Goal: Find specific page/section: Find specific page/section

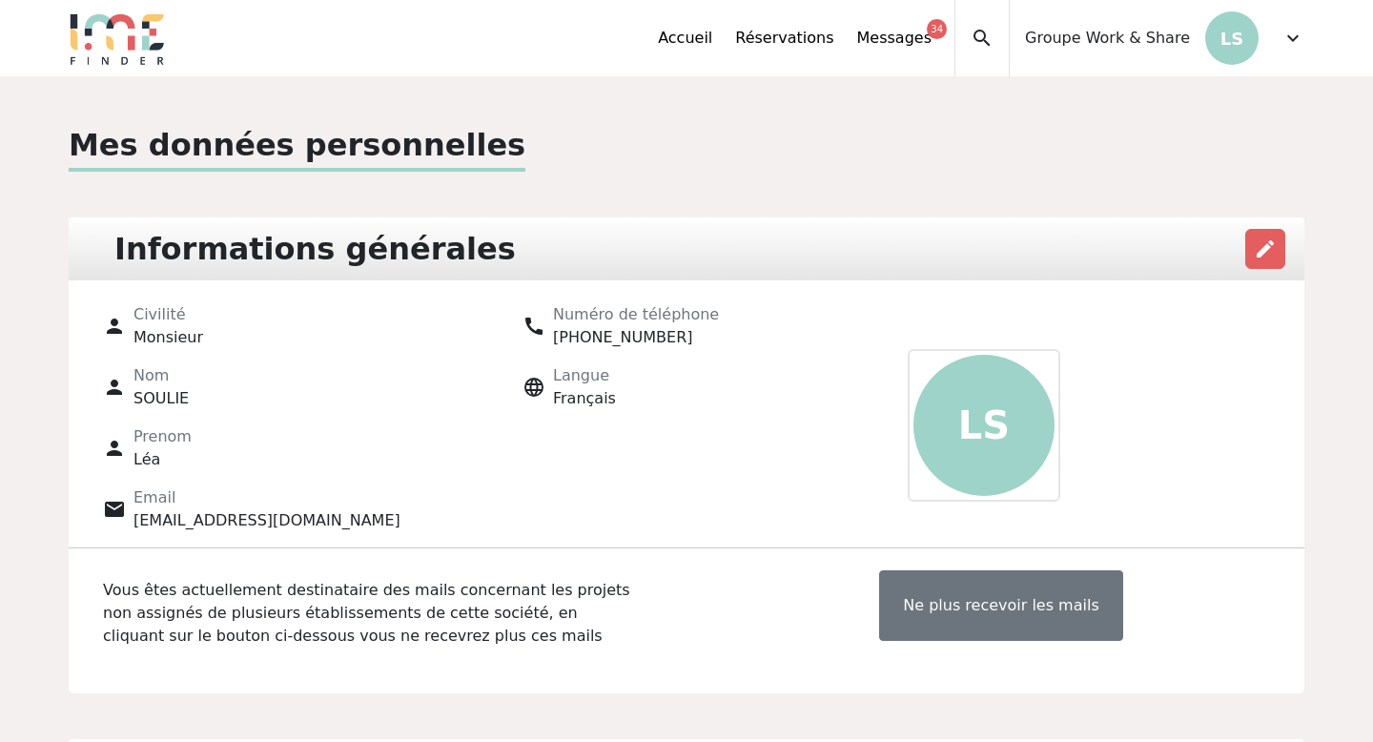
click at [1301, 39] on span "expand_more" at bounding box center [1293, 38] width 23 height 23
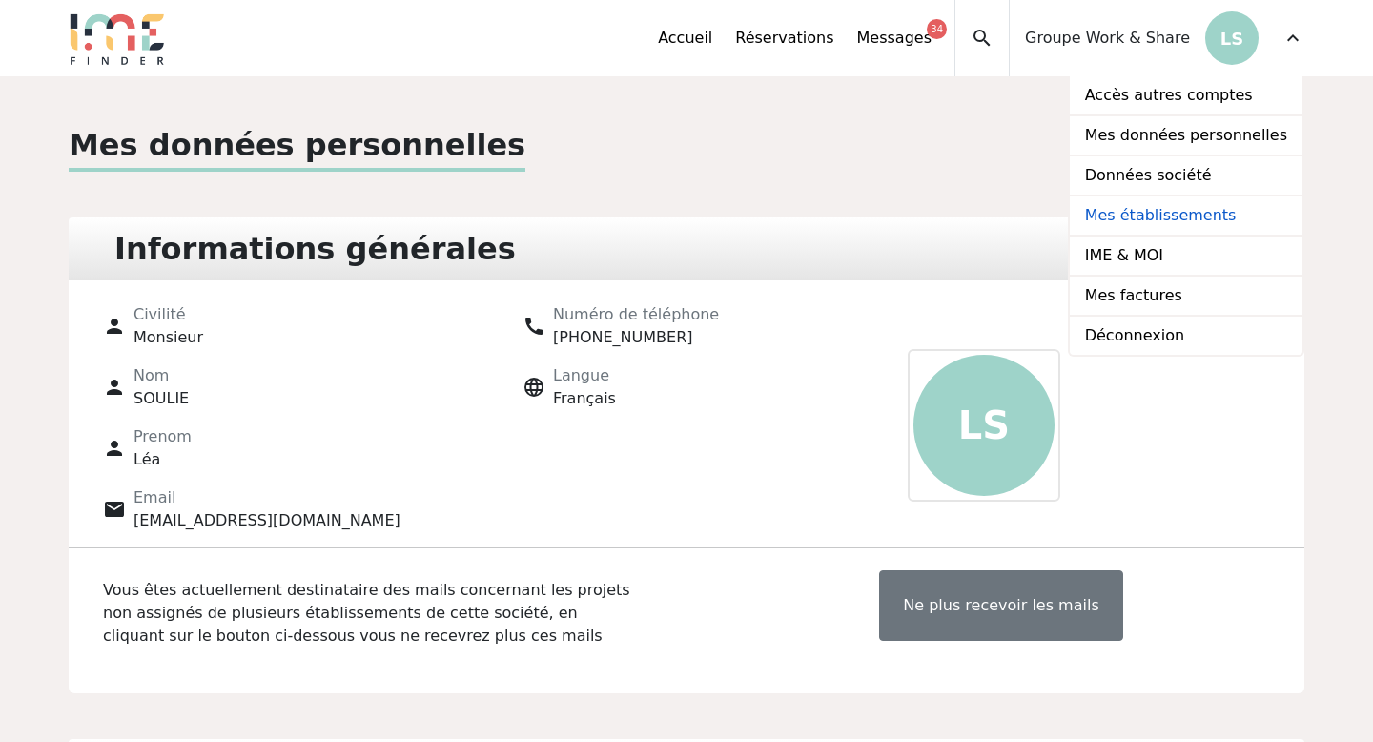
click at [1170, 222] on link "Mes établissements" at bounding box center [1186, 216] width 233 height 40
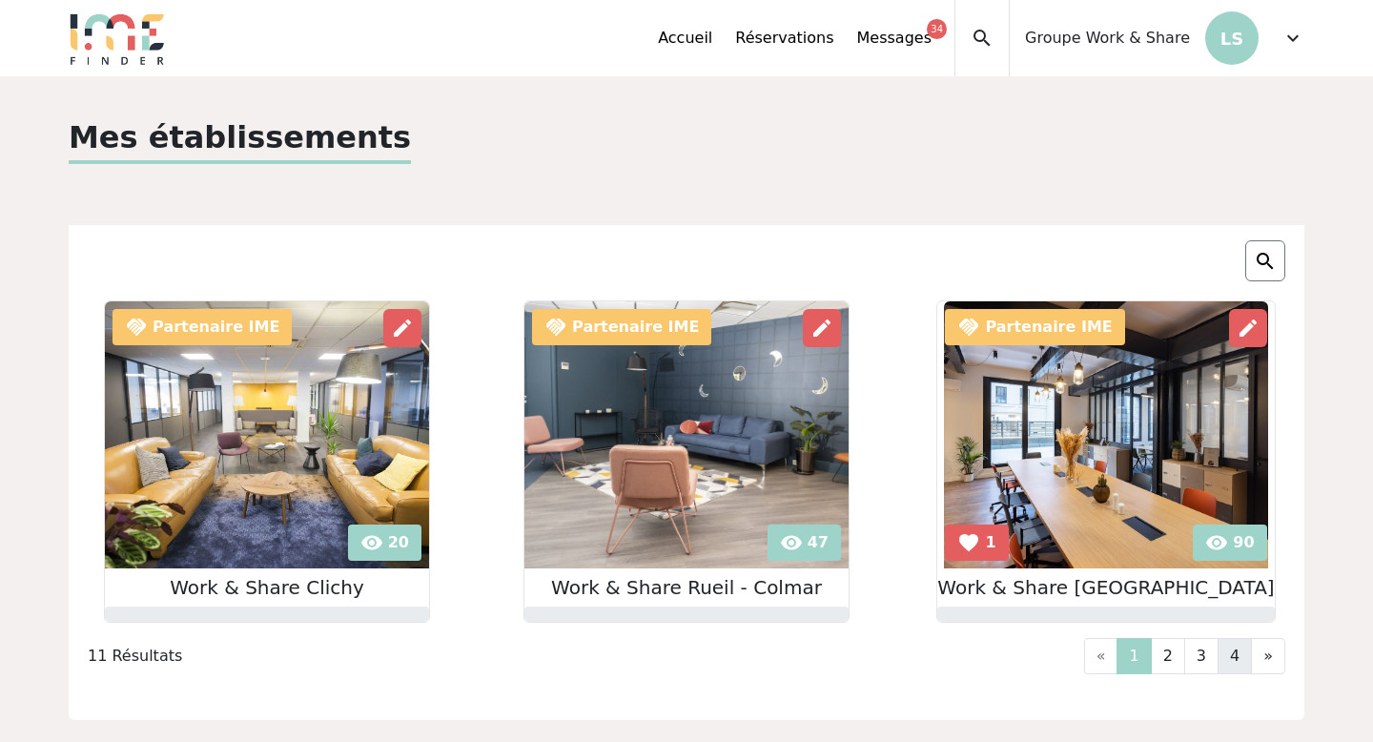
click at [1228, 660] on link "4" at bounding box center [1235, 656] width 34 height 36
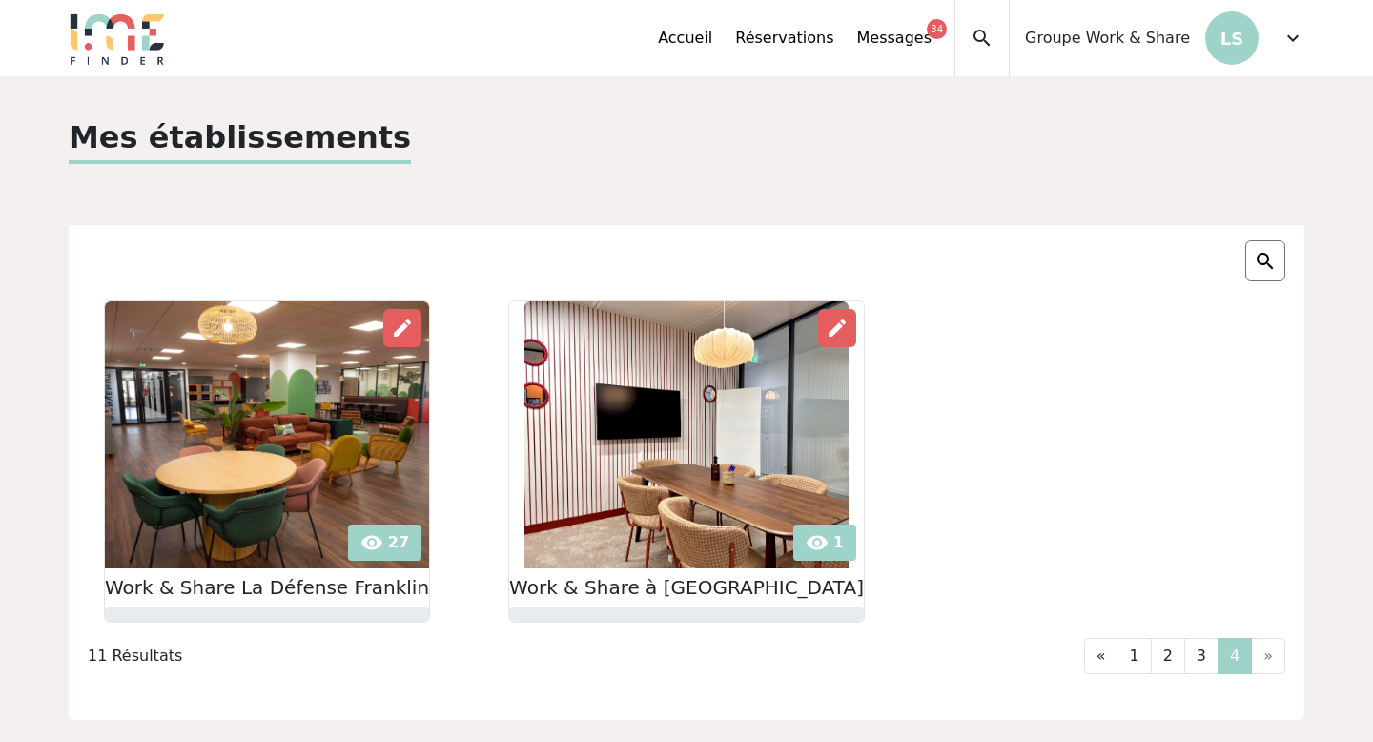
click at [632, 451] on img at bounding box center [687, 434] width 324 height 267
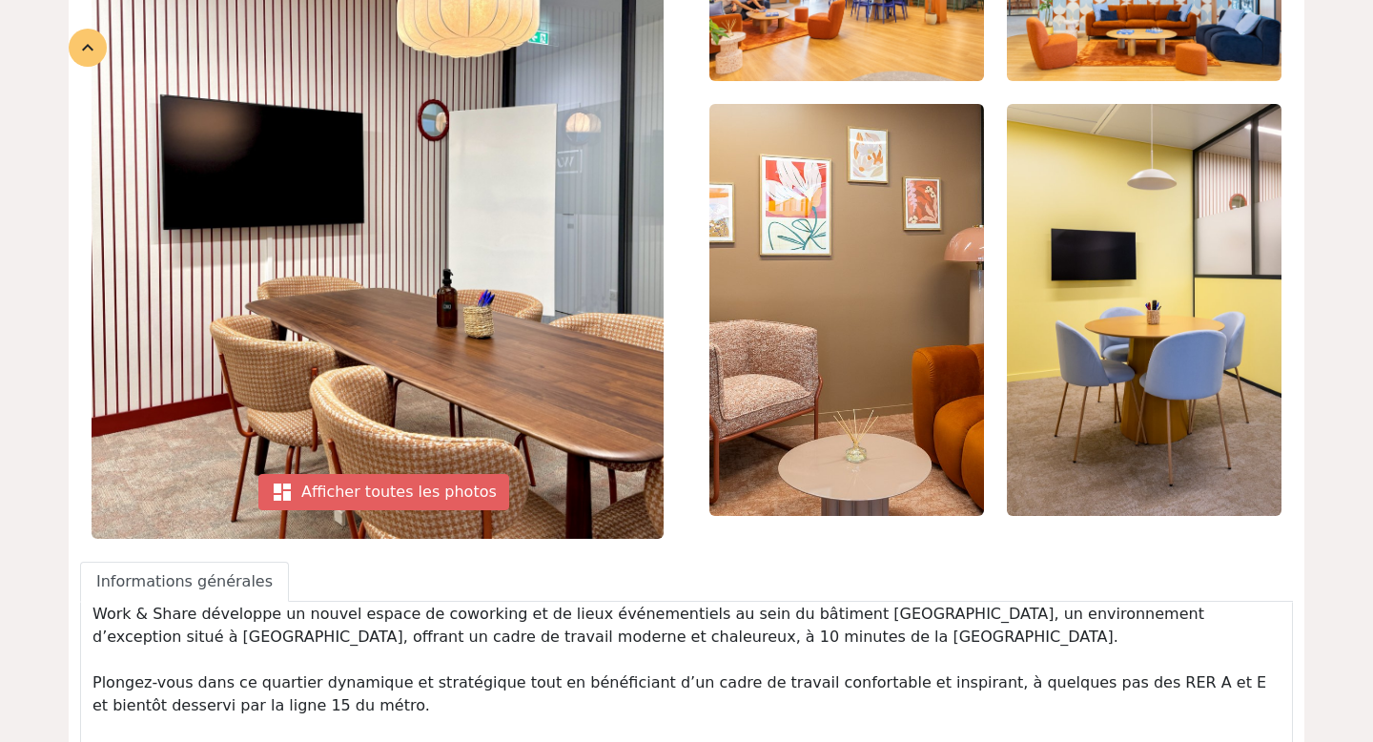
scroll to position [241, 0]
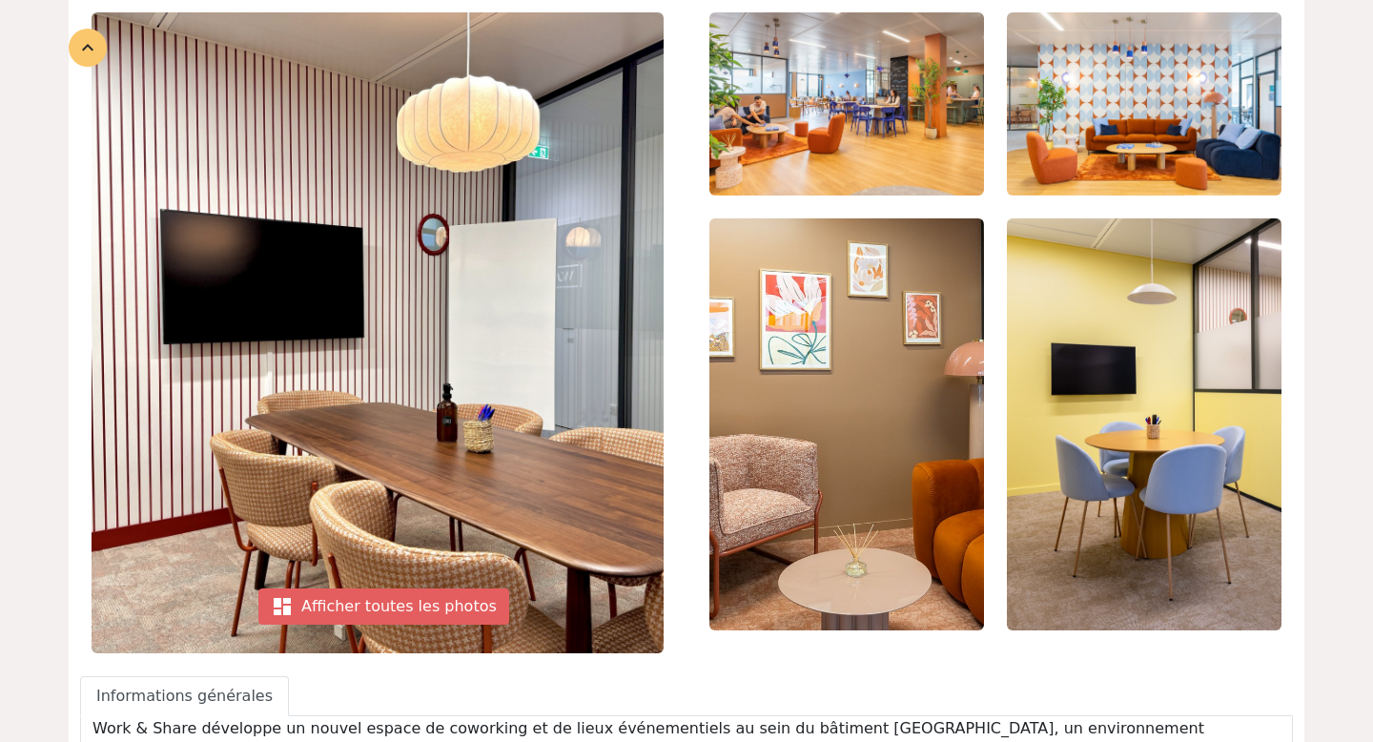
click at [892, 357] on img at bounding box center [847, 423] width 275 height 411
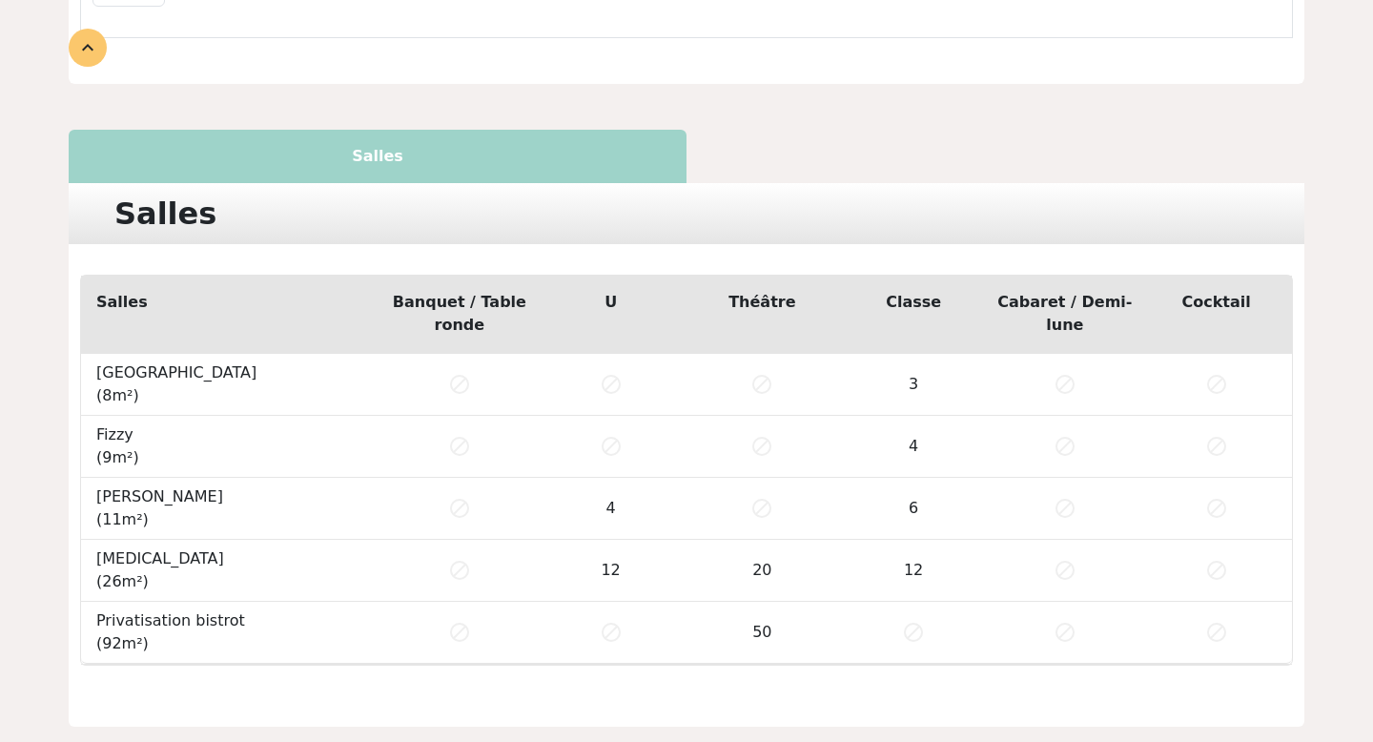
scroll to position [1674, 0]
